Goal: Information Seeking & Learning: Learn about a topic

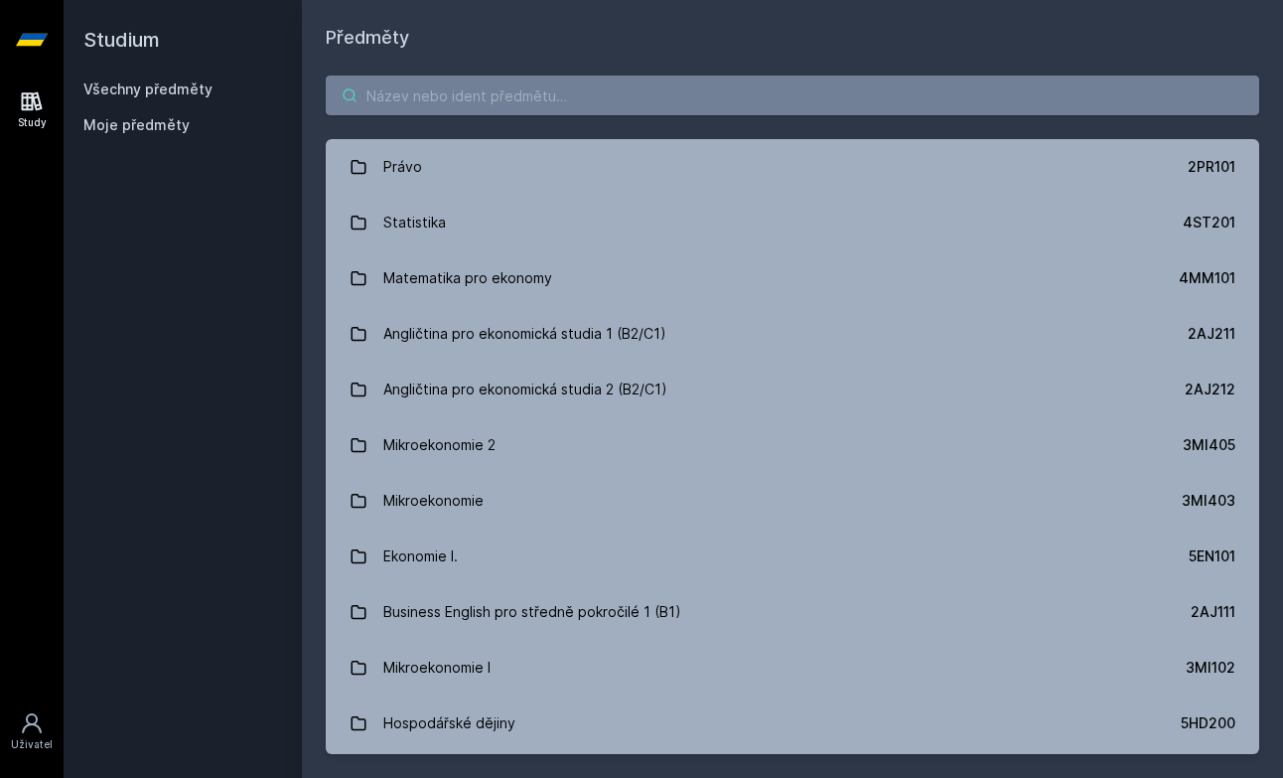
click at [636, 104] on input "search" at bounding box center [793, 95] width 934 height 40
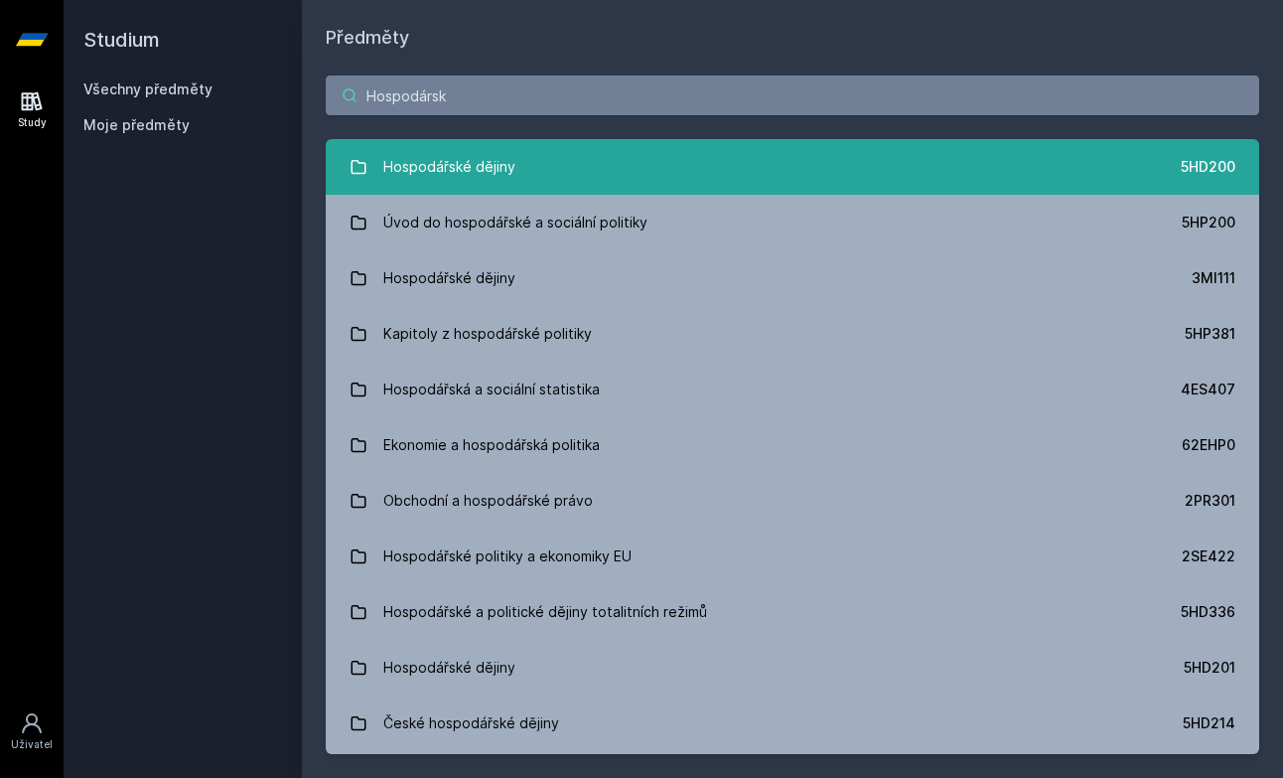
type input "Hospodársk"
click at [464, 163] on div "Hospodářské dějiny" at bounding box center [449, 167] width 132 height 40
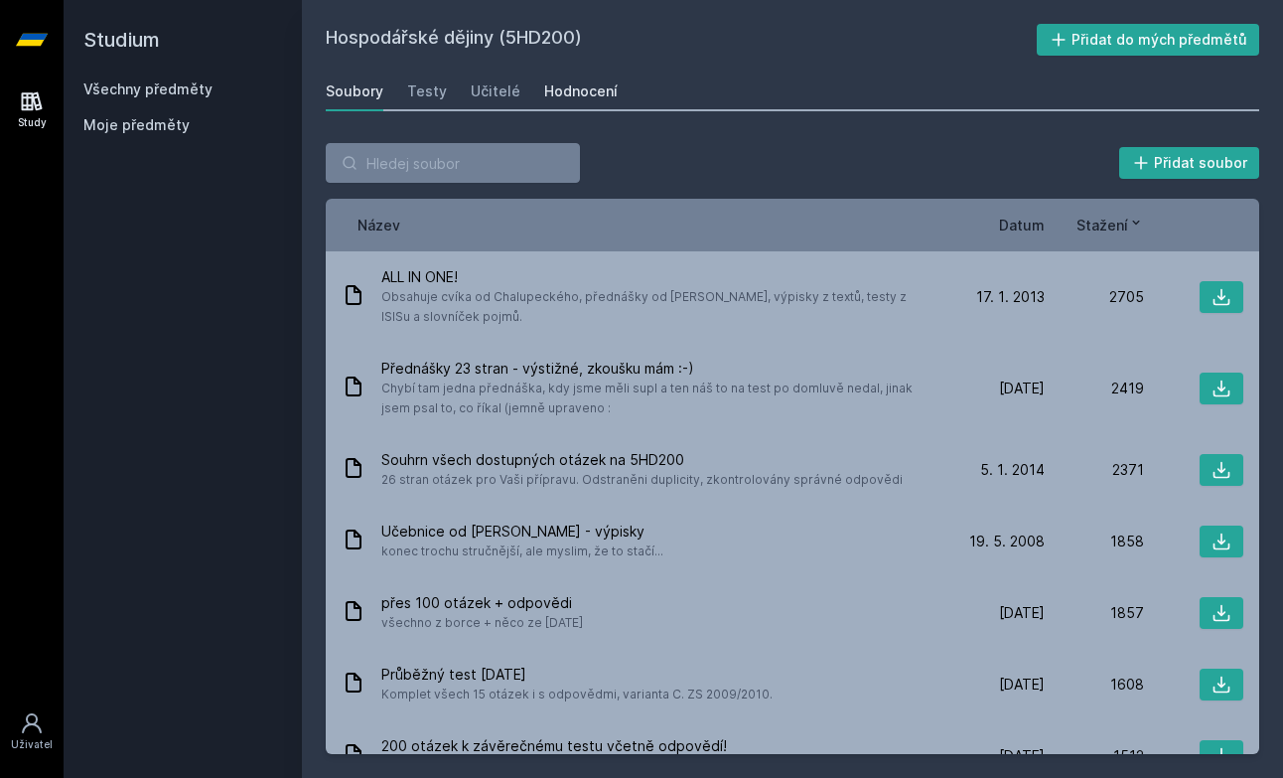
click at [549, 82] on div "Hodnocení" at bounding box center [581, 91] width 74 height 20
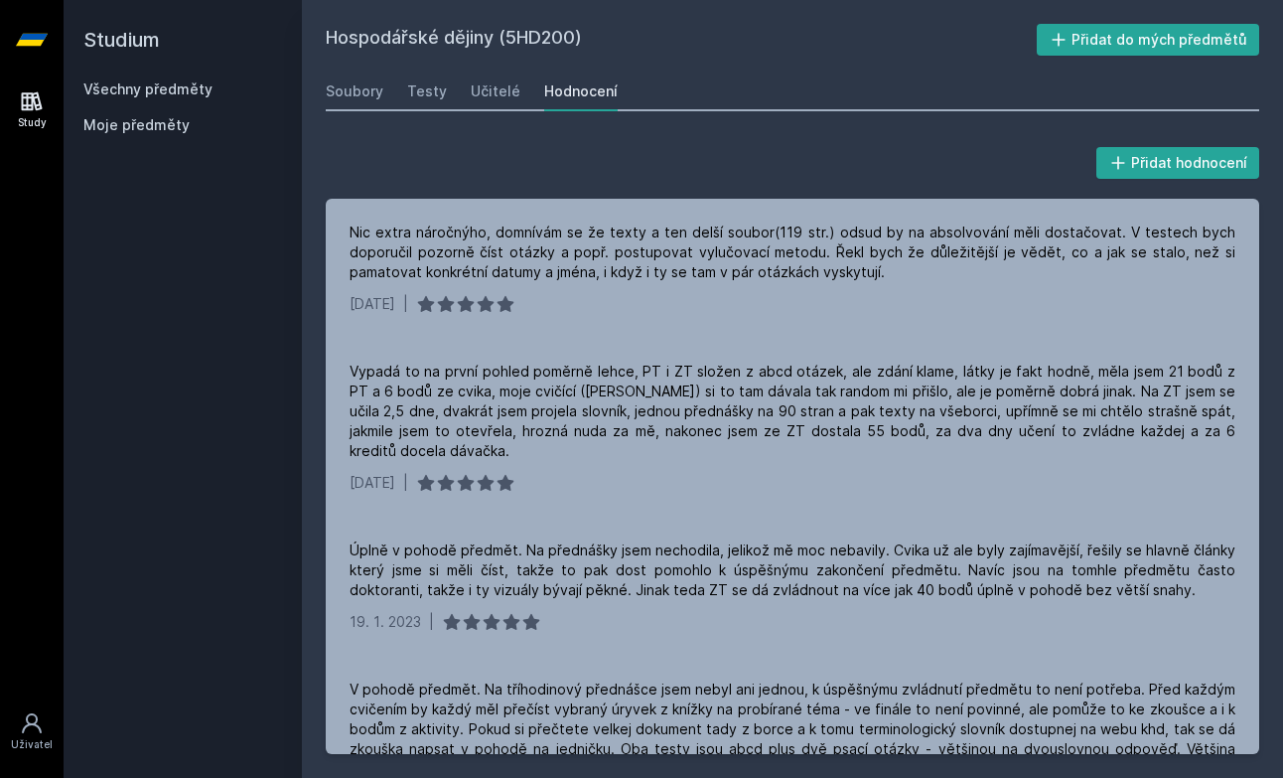
click at [524, 87] on div "Soubory Testy Učitelé Hodnocení" at bounding box center [793, 92] width 934 height 40
click at [503, 86] on div "Učitelé" at bounding box center [496, 91] width 50 height 20
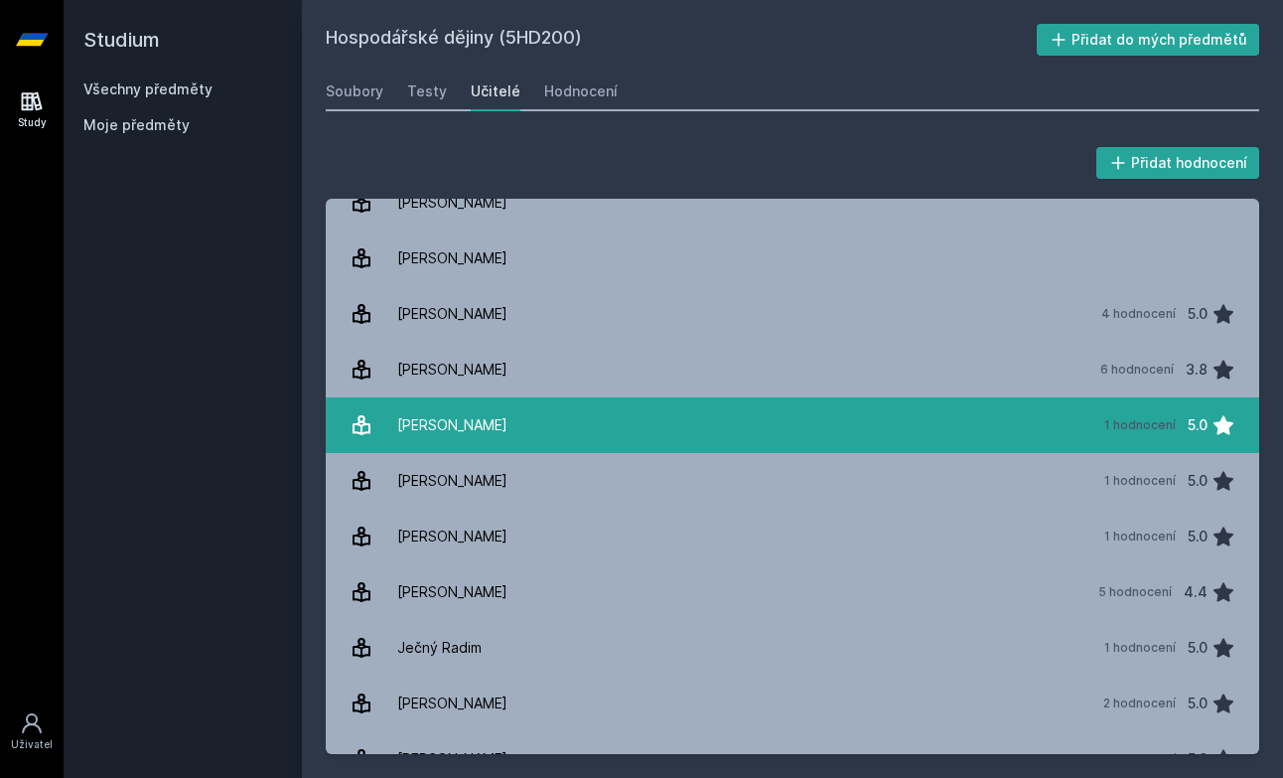
scroll to position [31, 0]
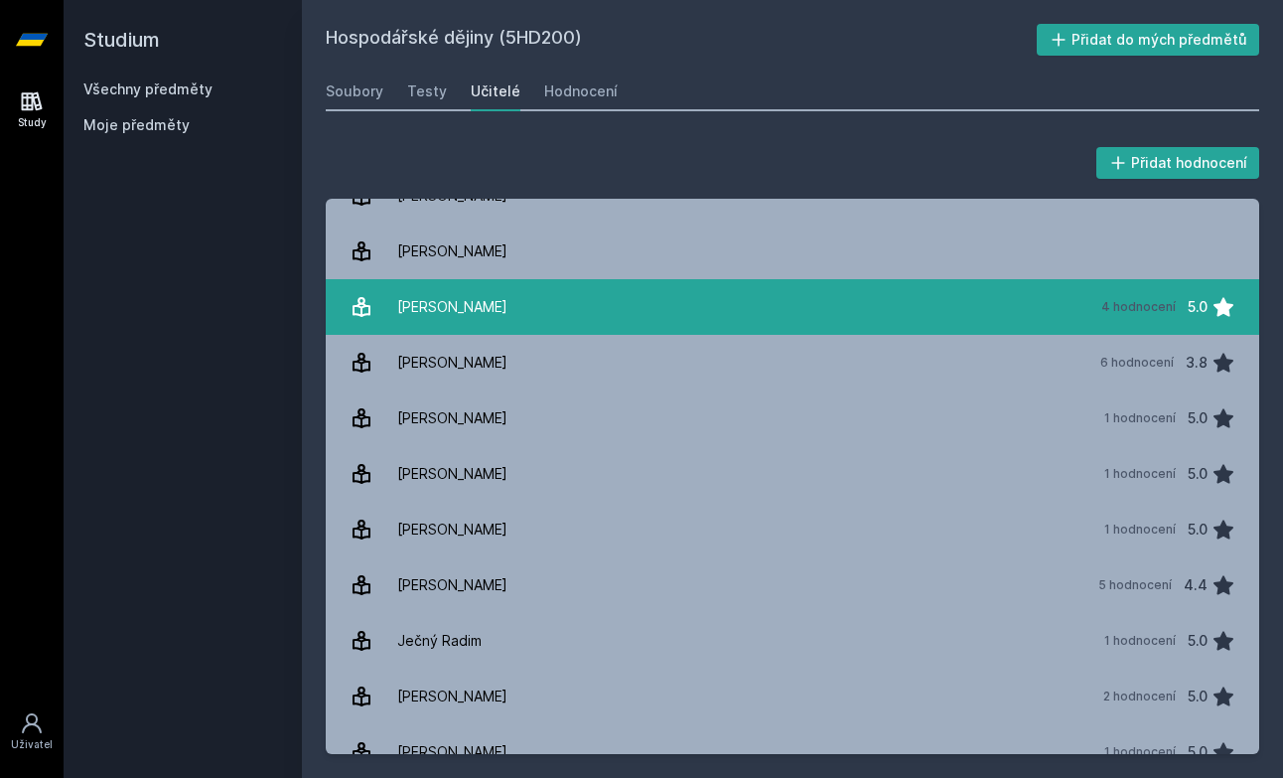
click at [417, 297] on div "[PERSON_NAME]" at bounding box center [452, 307] width 110 height 40
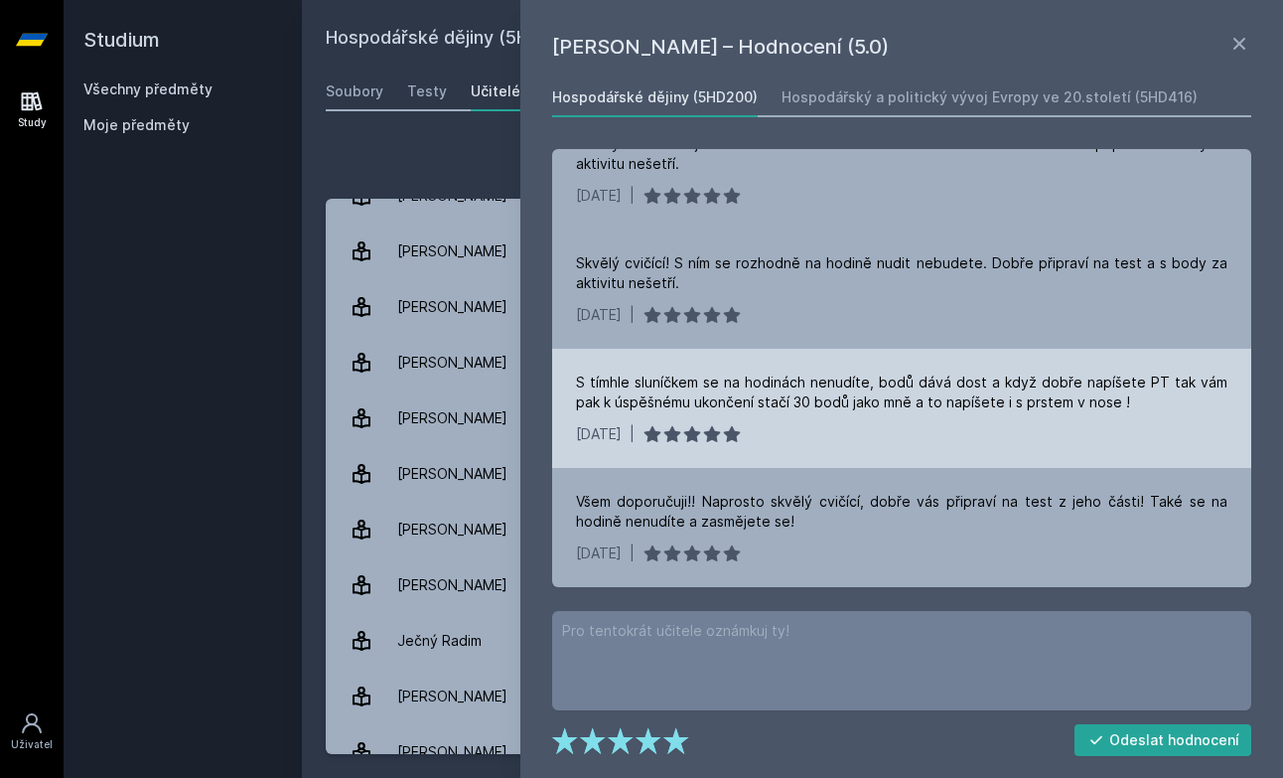
scroll to position [39, 0]
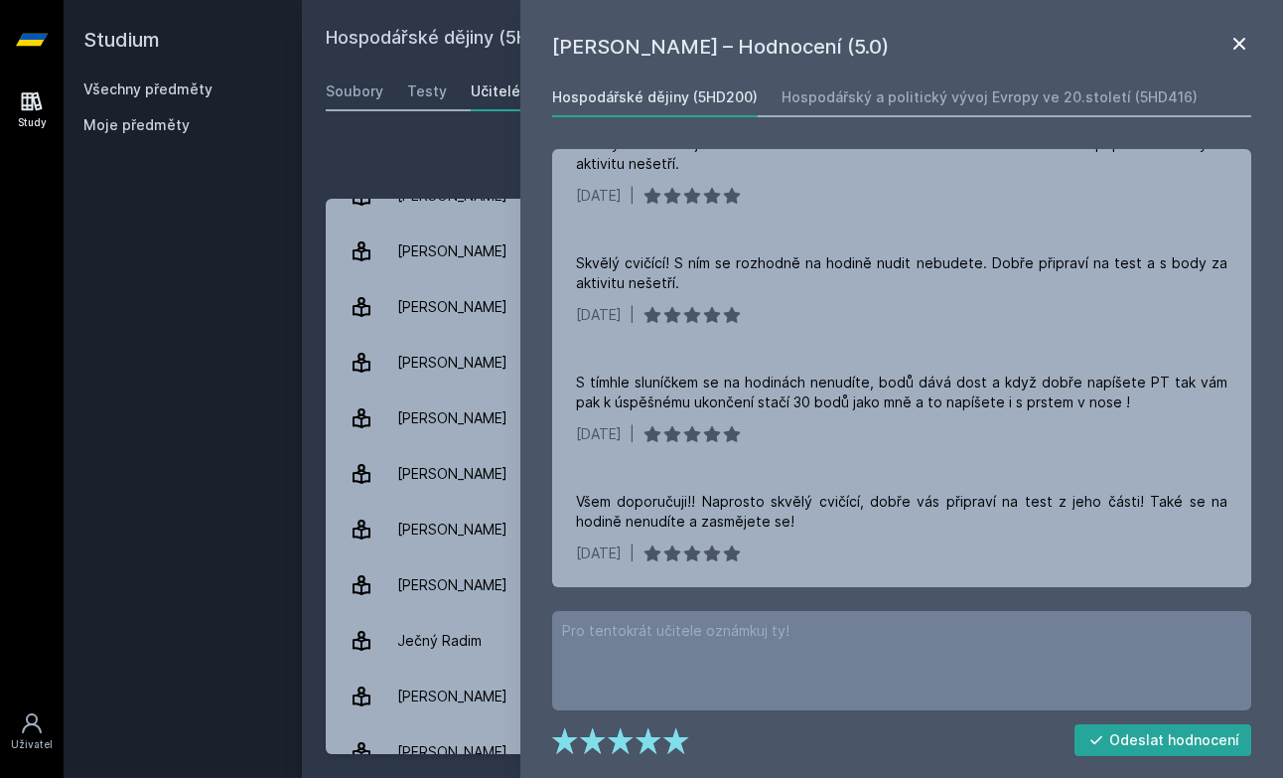
click at [1229, 45] on icon at bounding box center [1240, 44] width 24 height 24
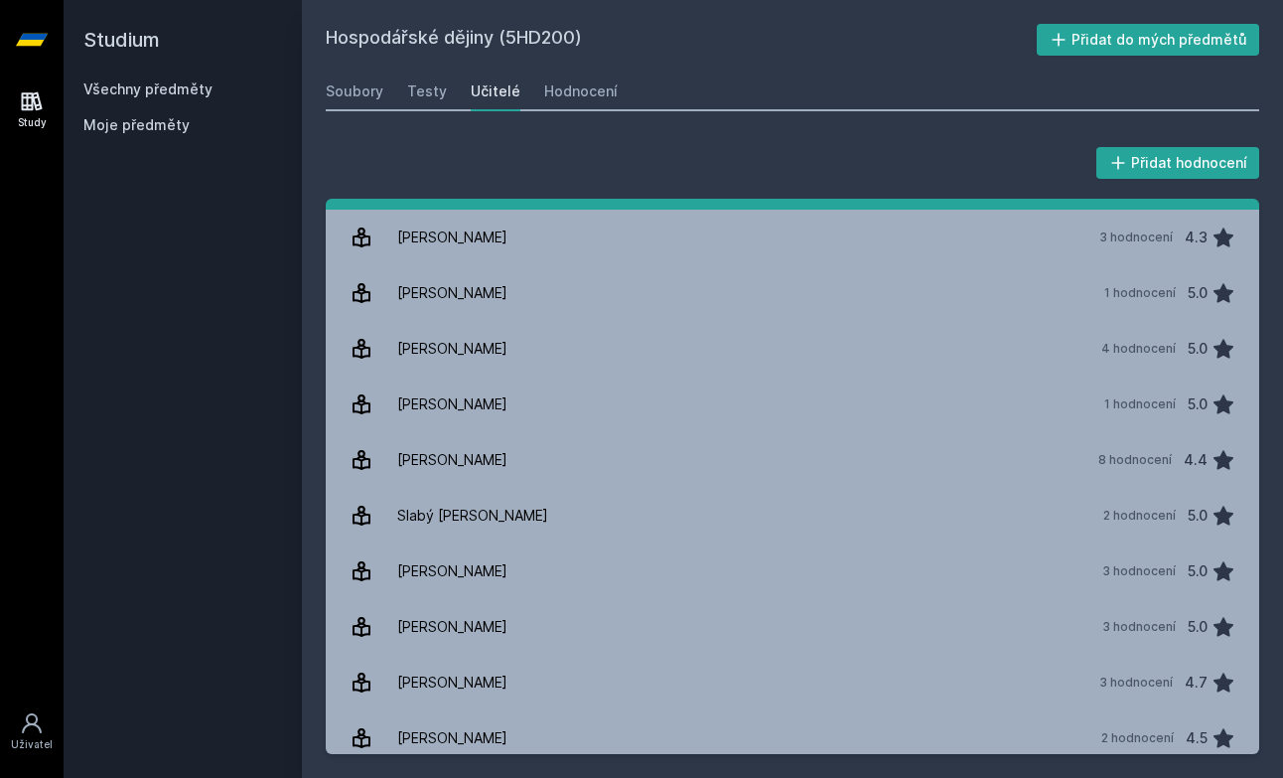
scroll to position [853, 0]
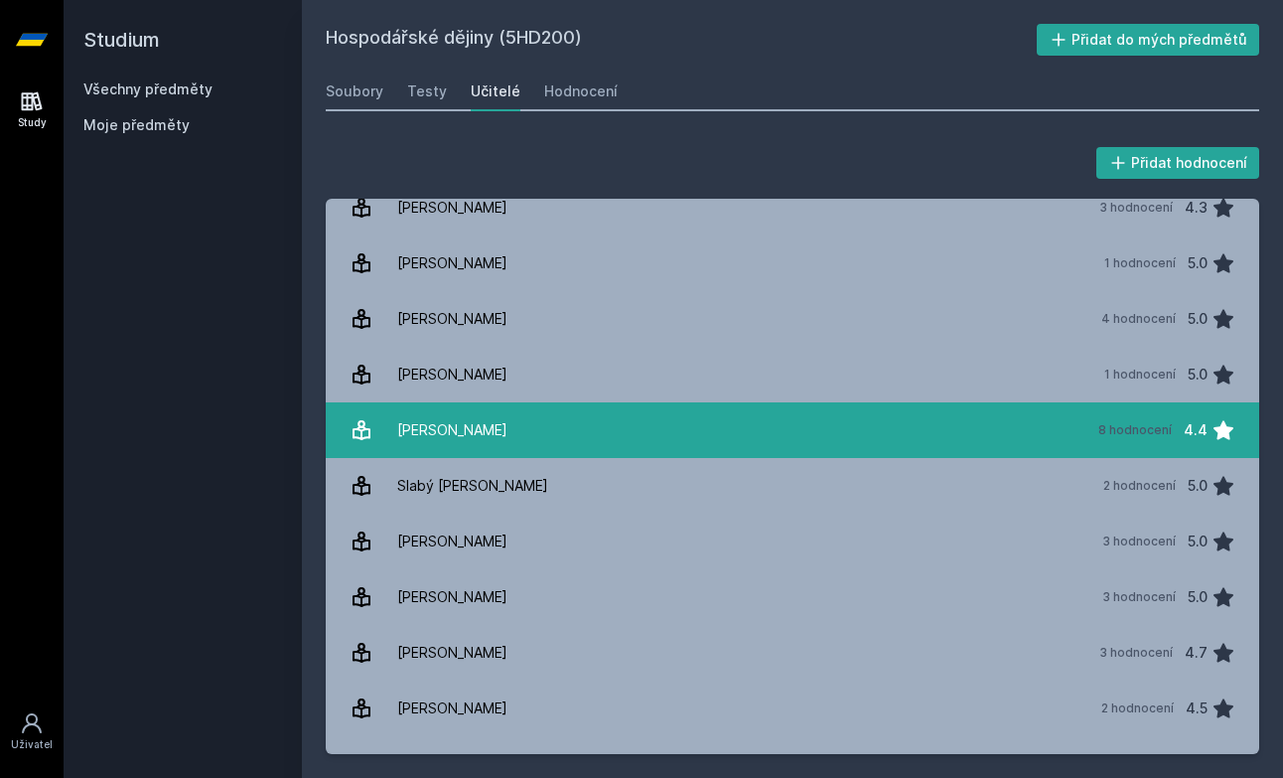
click at [453, 433] on div "[PERSON_NAME]" at bounding box center [452, 430] width 110 height 40
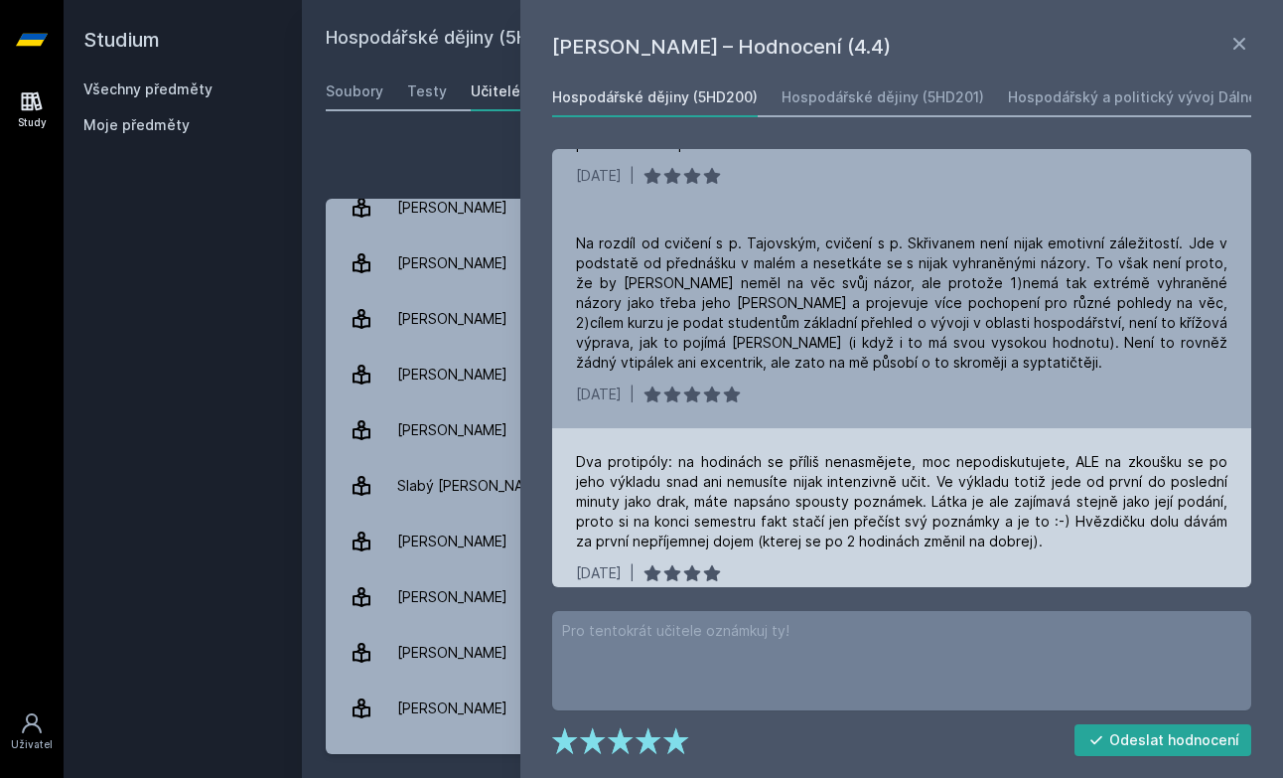
click at [1050, 491] on div "Dva protipóly: na hodinách se příliš nenasmějete, moc nepodiskutujete, ALE na z…" at bounding box center [902, 501] width 652 height 99
